Goal: Obtain resource: Download file/media

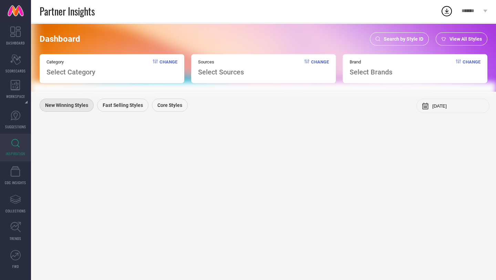
click at [409, 35] on div "Search by Style ID" at bounding box center [399, 38] width 59 height 13
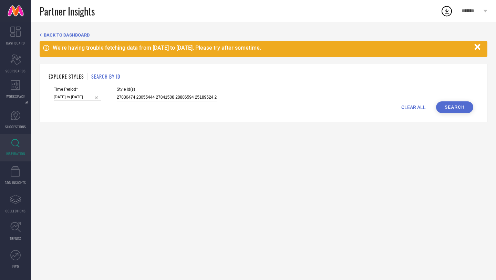
click at [189, 91] on span "Style Id(s)" at bounding box center [167, 89] width 100 height 5
click at [188, 96] on input "27830474 23055444 27841508 28886594 25189524 29174614 28320348 27021078 2459701…" at bounding box center [167, 97] width 100 height 8
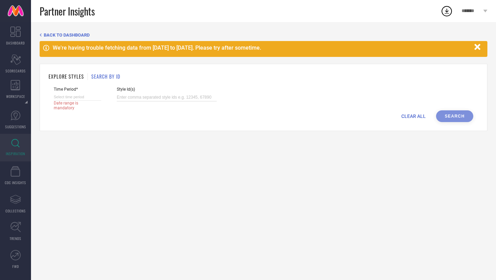
click at [66, 99] on input at bounding box center [78, 96] width 48 height 7
select select "8"
select select "2025"
select select "9"
select select "2025"
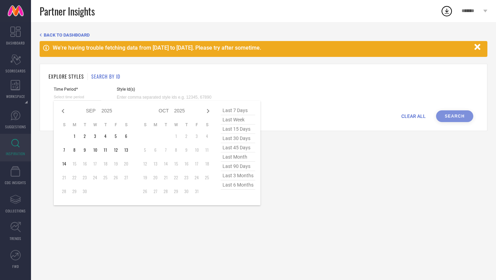
click at [244, 147] on span "last 45 days" at bounding box center [238, 147] width 34 height 9
type input "[DATE] to [DATE]"
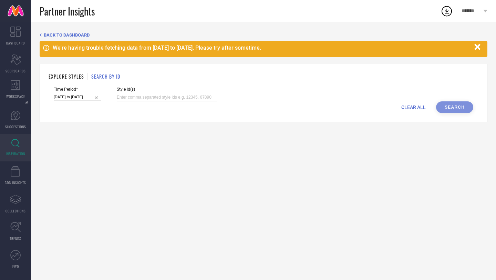
click at [76, 98] on input "[DATE] to [DATE]" at bounding box center [78, 96] width 48 height 7
select select "7"
select select "2025"
select select "8"
select select "2025"
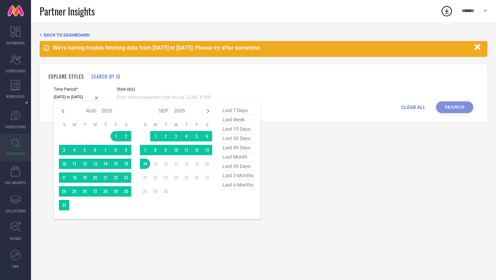
click at [241, 163] on span "last 90 days" at bounding box center [238, 165] width 34 height 9
type input "[DATE] to [DATE]"
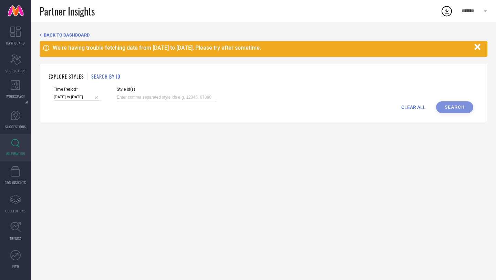
click at [166, 93] on input at bounding box center [167, 97] width 100 height 8
paste input "31721668 30937338 30937308 31721665 30937328 31721662 30937326 31721664 3093732…"
type input "31721668 30937338 30937308 31721665 30937328 31721662 30937326 31721664 3093732…"
click at [453, 107] on button "Search" at bounding box center [454, 107] width 37 height 12
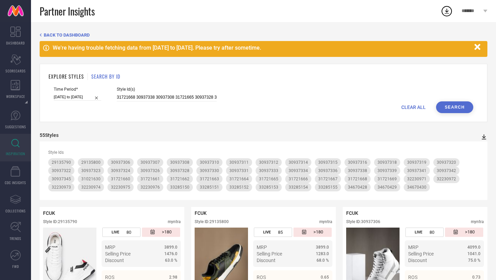
click at [483, 137] on icon at bounding box center [484, 136] width 4 height 5
click at [468, 148] on li "PDF" at bounding box center [476, 149] width 18 height 10
click at [162, 97] on input "31721668 30937338 30937308 31721665 30937328 31721662 30937326 31721664 3093732…" at bounding box center [167, 97] width 100 height 8
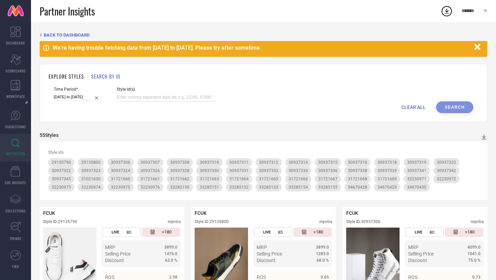
paste input "31403898 31403890 31403893 31403895 31403896 31403886 31403897 31403894 3140389…"
type input "31403898 31403890 31403893 31403895 31403896 31403886 31403897 31403894 3140389…"
click at [460, 109] on button "Search" at bounding box center [454, 107] width 37 height 12
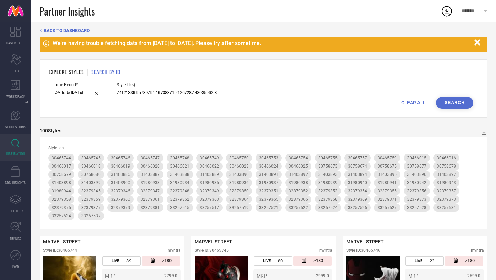
scroll to position [9, 0]
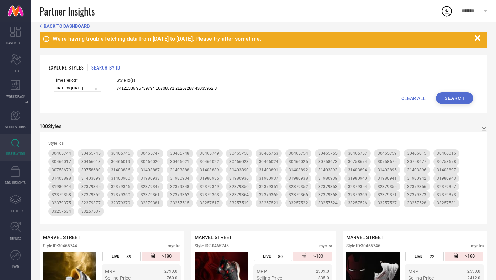
click at [73, 84] on input "[DATE] to [DATE]" at bounding box center [78, 87] width 48 height 7
select select "5"
select select "2025"
select select "6"
select select "2025"
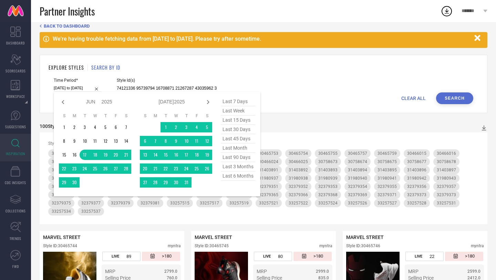
click at [237, 180] on span "last 6 months" at bounding box center [238, 175] width 34 height 9
type input "[DATE] to [DATE]"
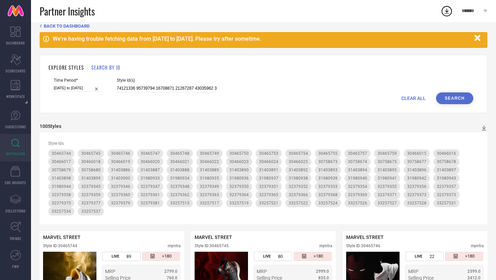
click at [451, 97] on button "Search" at bounding box center [454, 98] width 37 height 12
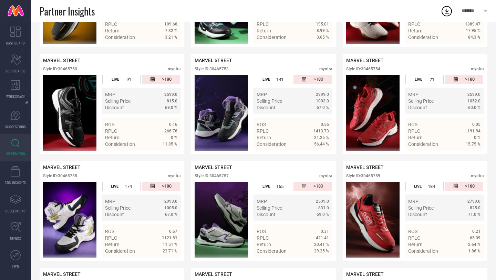
scroll to position [0, 0]
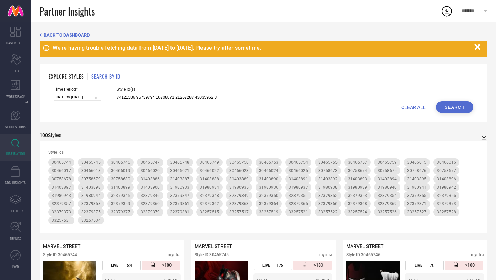
click at [483, 138] on icon at bounding box center [483, 136] width 7 height 7
click at [478, 150] on span "PDF" at bounding box center [476, 149] width 8 height 5
click at [483, 134] on icon at bounding box center [483, 136] width 7 height 7
click at [480, 146] on li "PDF" at bounding box center [476, 149] width 18 height 10
click at [484, 138] on icon at bounding box center [483, 136] width 7 height 7
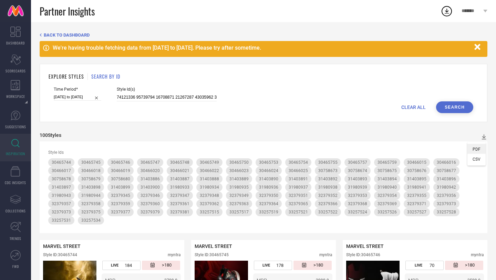
click at [479, 149] on span "PDF" at bounding box center [476, 149] width 8 height 5
click at [449, 143] on div "Style Ids 30465744 30465745 30465746 30465747 30465748 30465749 30465750 304657…" at bounding box center [264, 187] width 448 height 92
click at [447, 13] on icon at bounding box center [446, 11] width 12 height 12
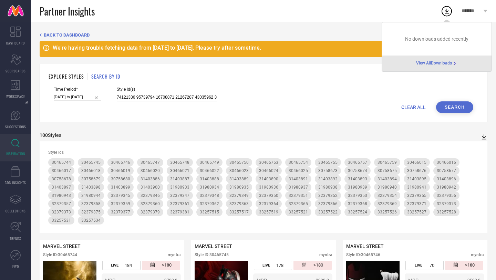
click at [484, 137] on icon at bounding box center [484, 136] width 4 height 5
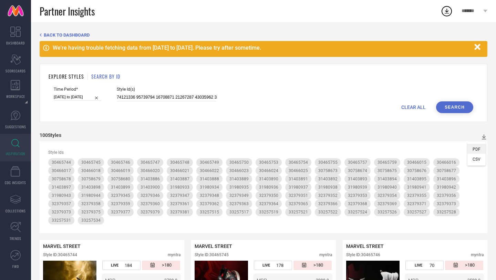
click at [475, 150] on span "PDF" at bounding box center [476, 149] width 8 height 5
click at [481, 137] on icon at bounding box center [483, 136] width 7 height 7
click at [473, 160] on span "CSV" at bounding box center [476, 159] width 8 height 5
click at [446, 7] on circle at bounding box center [447, 12] width 10 height 10
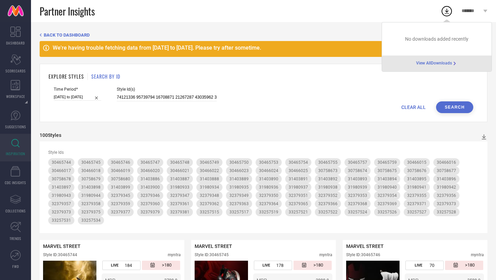
click at [437, 64] on span "View All Downloads" at bounding box center [434, 64] width 36 height 6
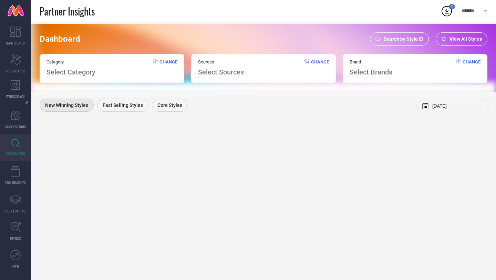
click at [393, 37] on span "Search by Style ID" at bounding box center [404, 39] width 40 height 6
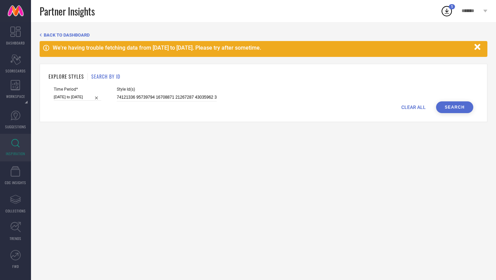
click at [460, 105] on button "Search" at bounding box center [454, 107] width 37 height 12
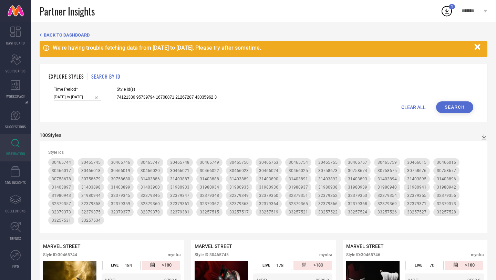
click at [482, 140] on div "100 Styles" at bounding box center [264, 136] width 448 height 9
click at [483, 138] on icon at bounding box center [484, 136] width 4 height 5
click at [476, 145] on li "PDF" at bounding box center [476, 149] width 18 height 10
